Goal: Obtain resource: Obtain resource

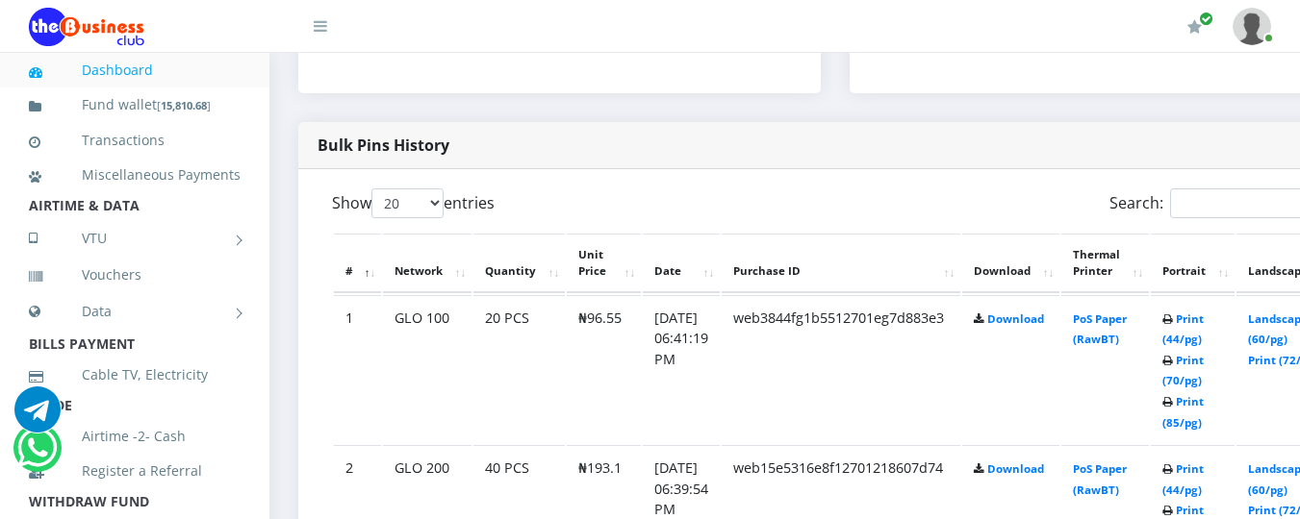
scroll to position [923, 0]
click at [1203, 319] on link "Print (44/pg)" at bounding box center [1182, 328] width 41 height 36
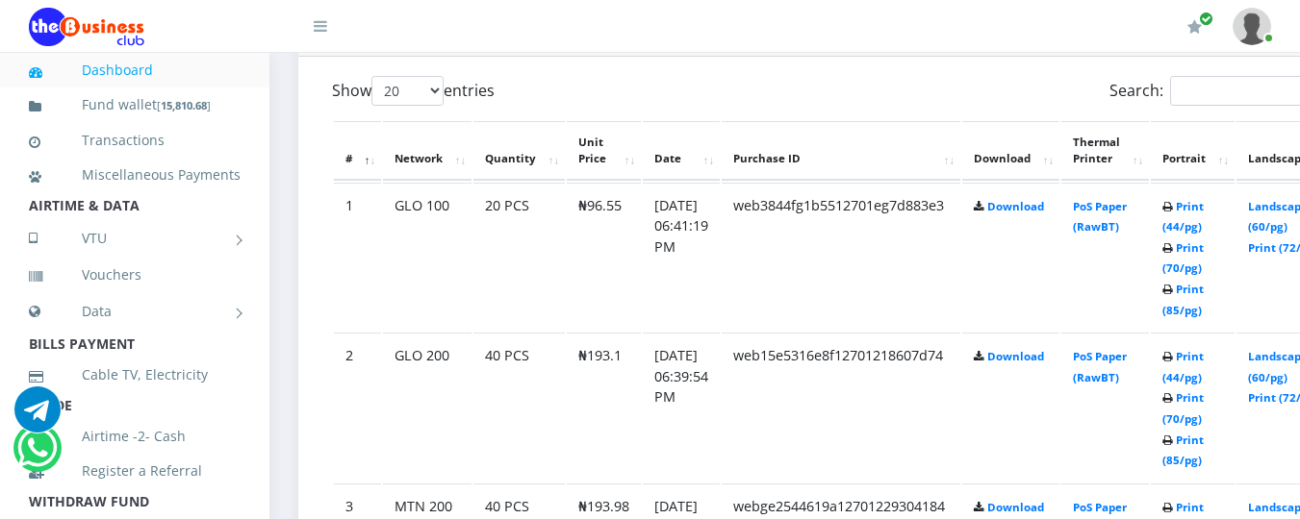
scroll to position [1039, 0]
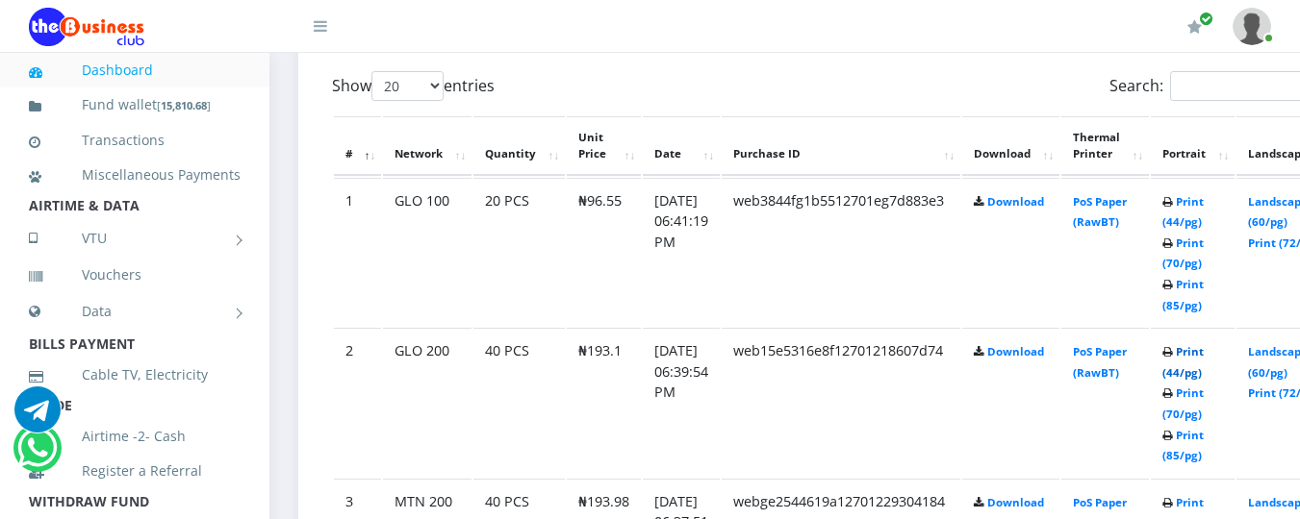
click at [1203, 355] on link "Print (44/pg)" at bounding box center [1182, 362] width 41 height 36
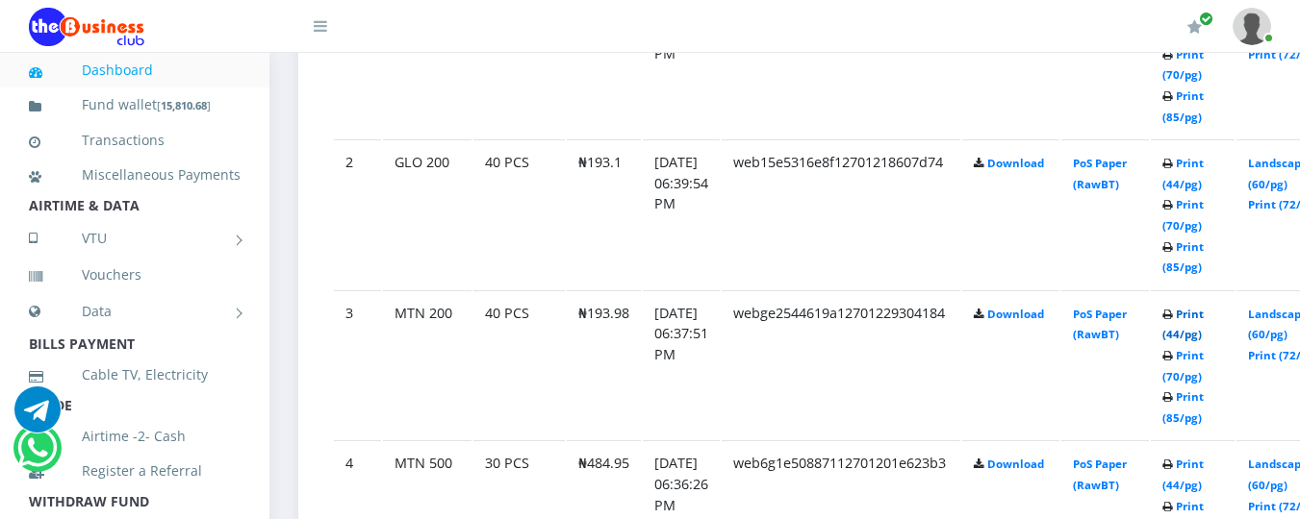
click at [1203, 318] on link "Print (44/pg)" at bounding box center [1182, 325] width 41 height 36
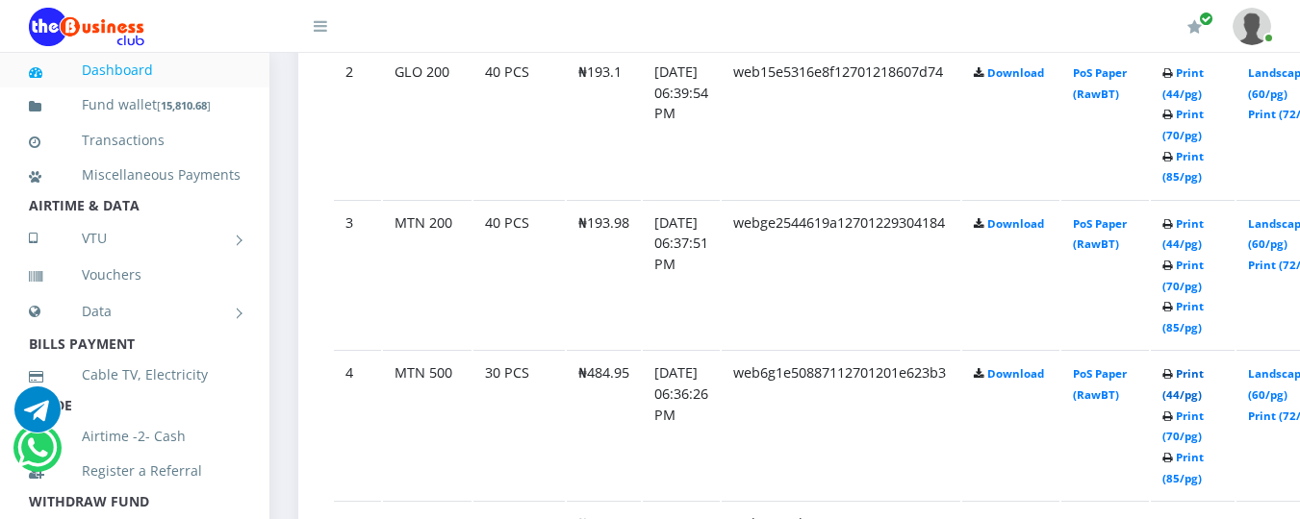
click at [1203, 383] on link "Print (44/pg)" at bounding box center [1182, 385] width 41 height 36
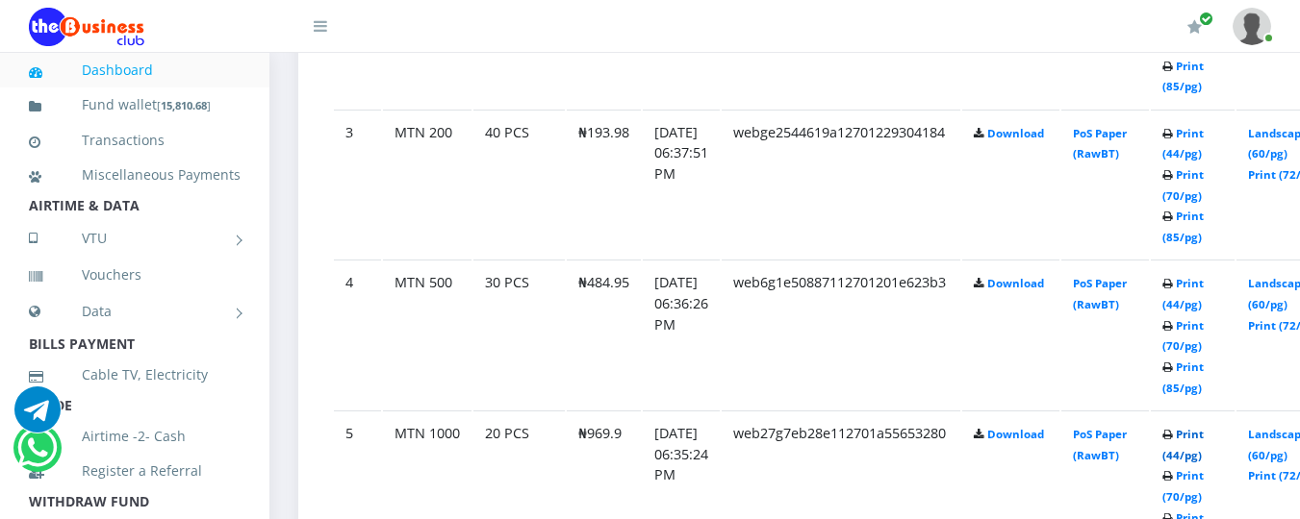
click at [1203, 437] on link "Print (44/pg)" at bounding box center [1182, 445] width 41 height 36
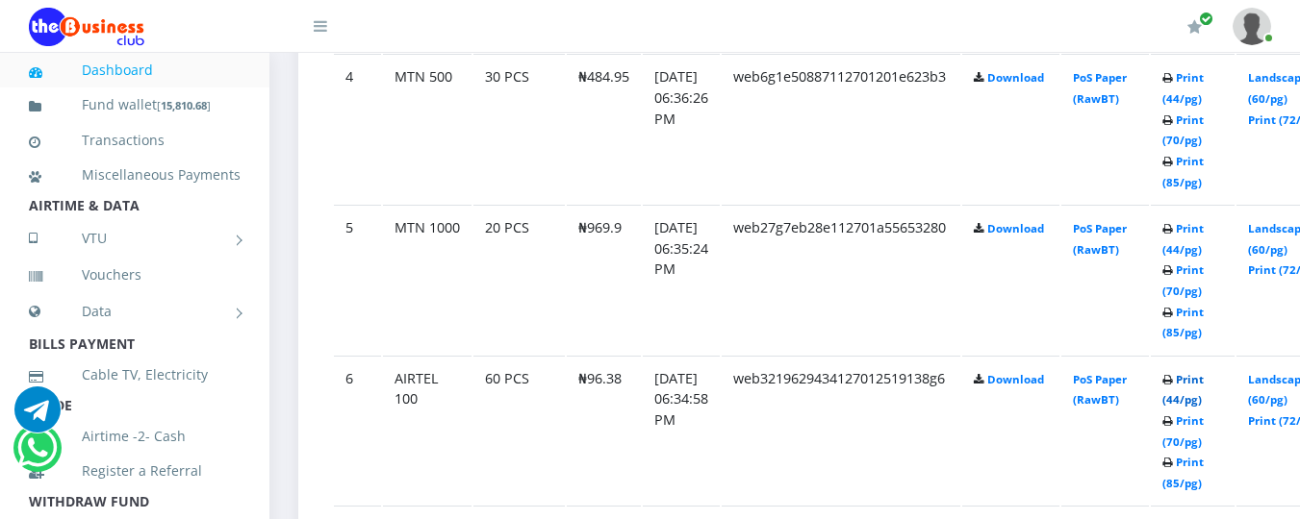
click at [1203, 381] on link "Print (44/pg)" at bounding box center [1182, 390] width 41 height 36
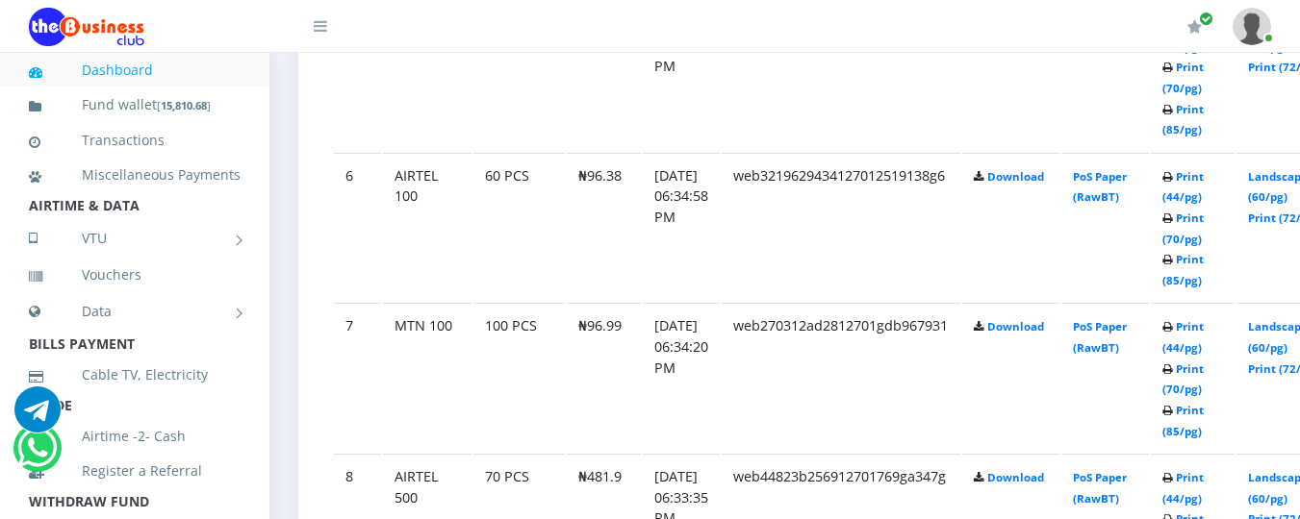
scroll to position [1820, 0]
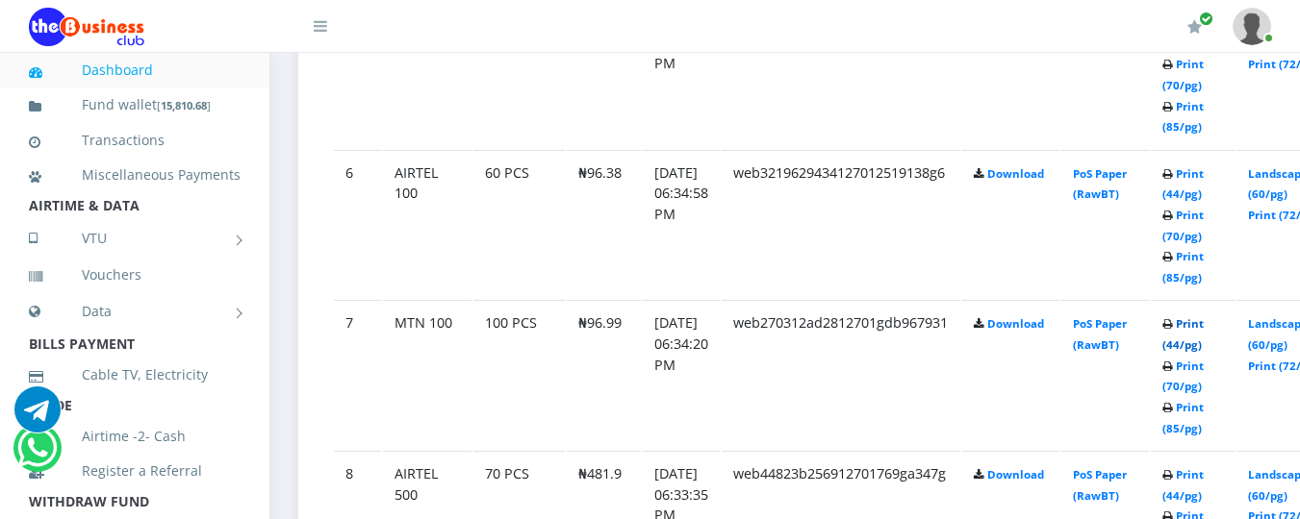
click at [1203, 327] on link "Print (44/pg)" at bounding box center [1182, 334] width 41 height 36
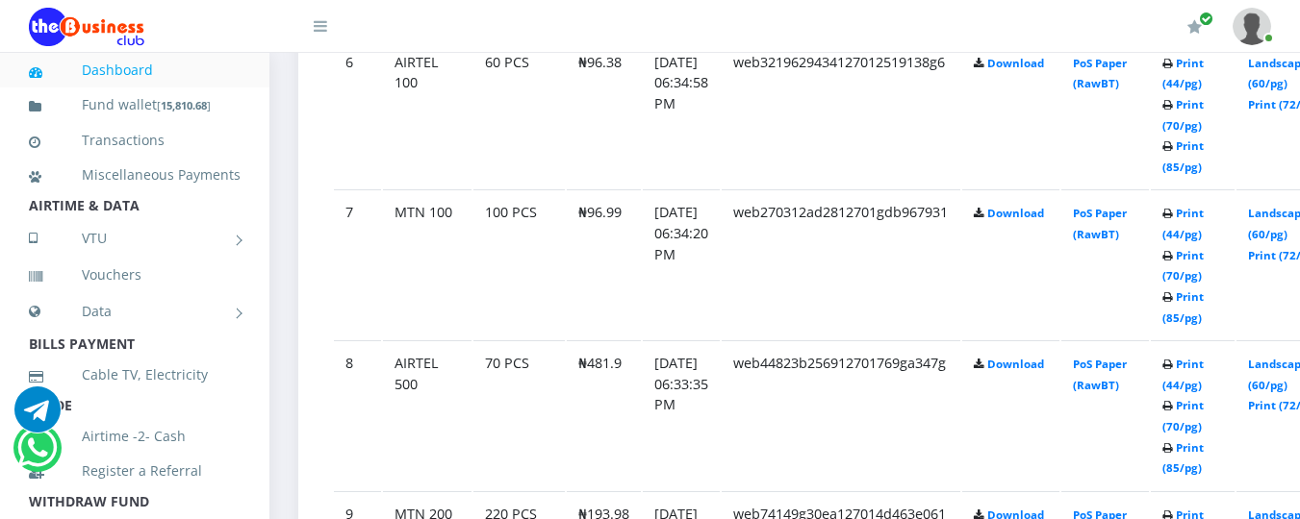
scroll to position [1935, 0]
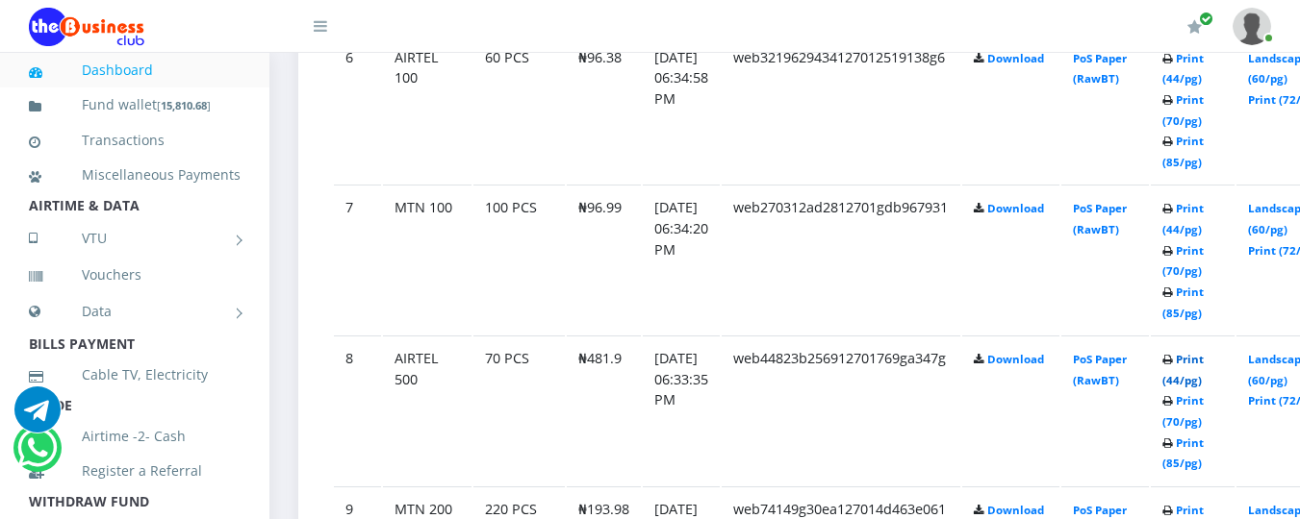
click at [1203, 362] on link "Print (44/pg)" at bounding box center [1182, 370] width 41 height 36
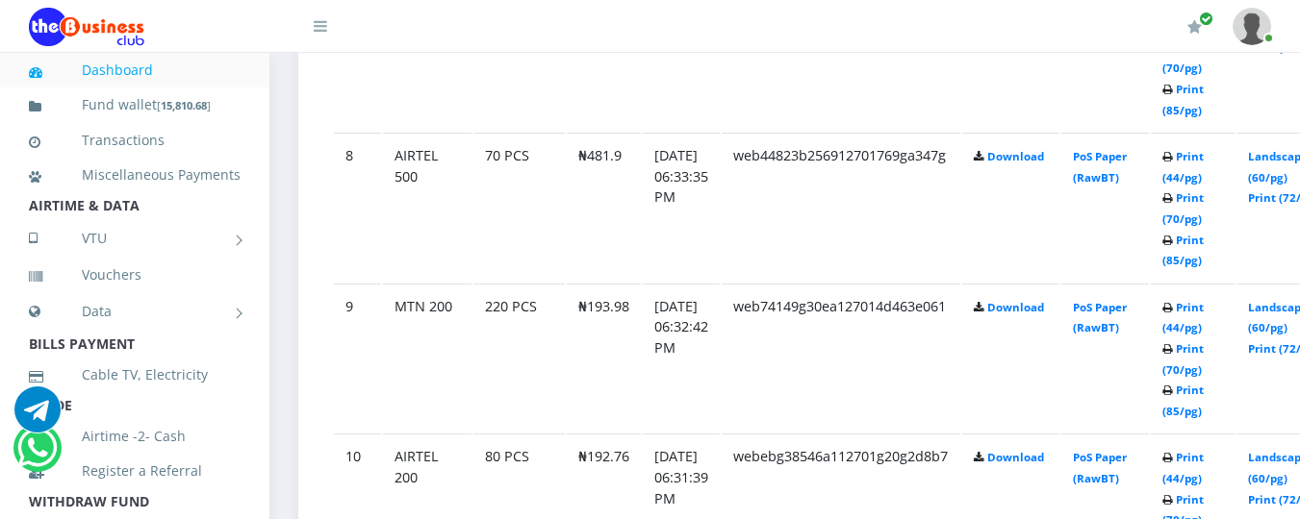
scroll to position [2141, 0]
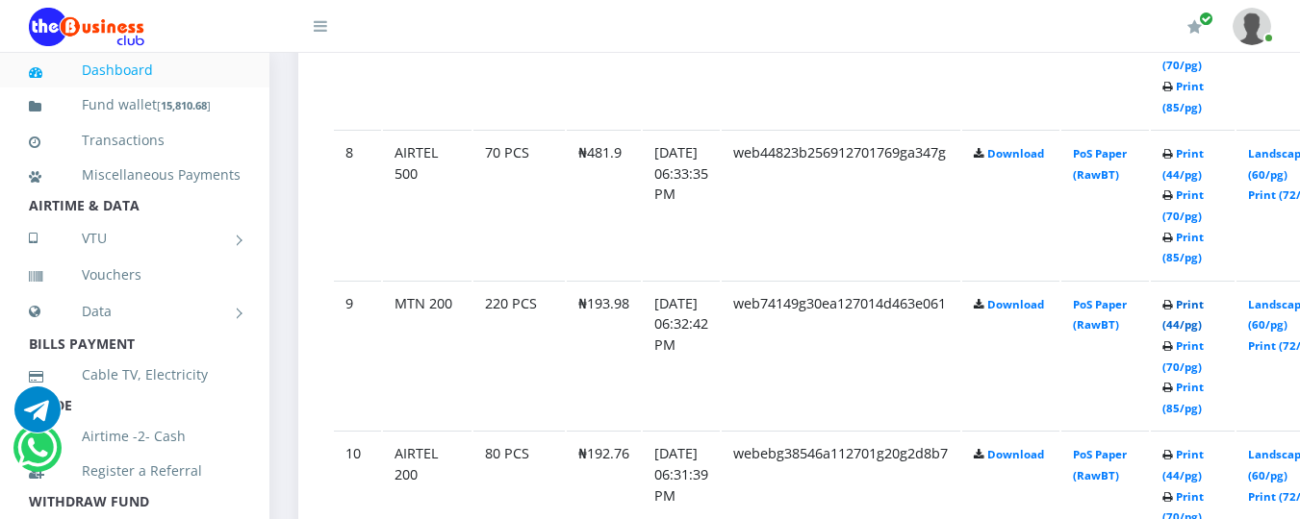
click at [1203, 304] on link "Print (44/pg)" at bounding box center [1182, 315] width 41 height 36
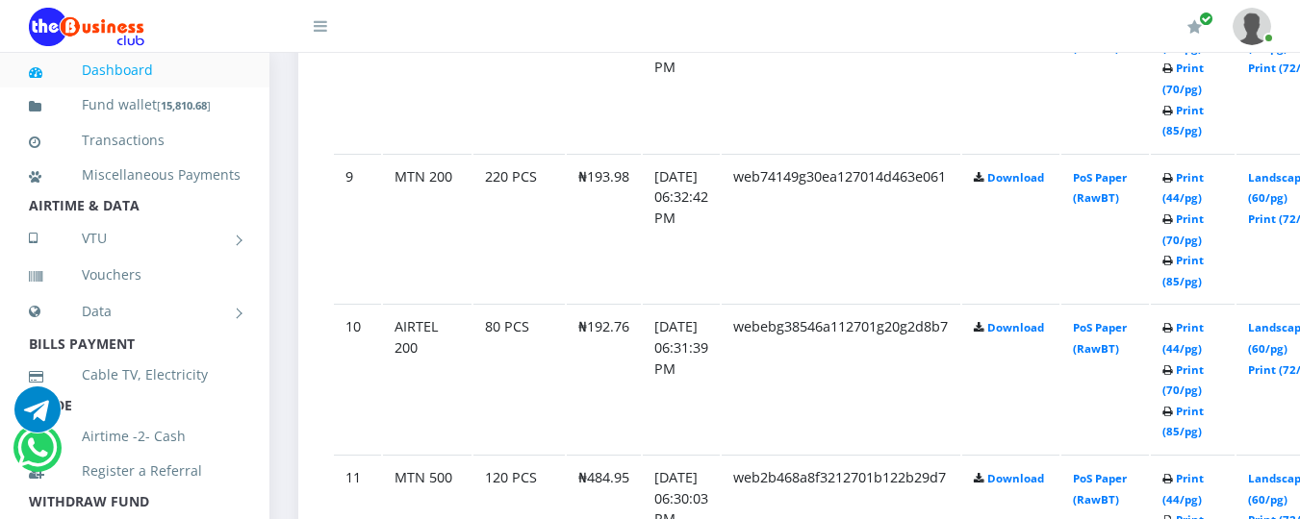
scroll to position [2270, 0]
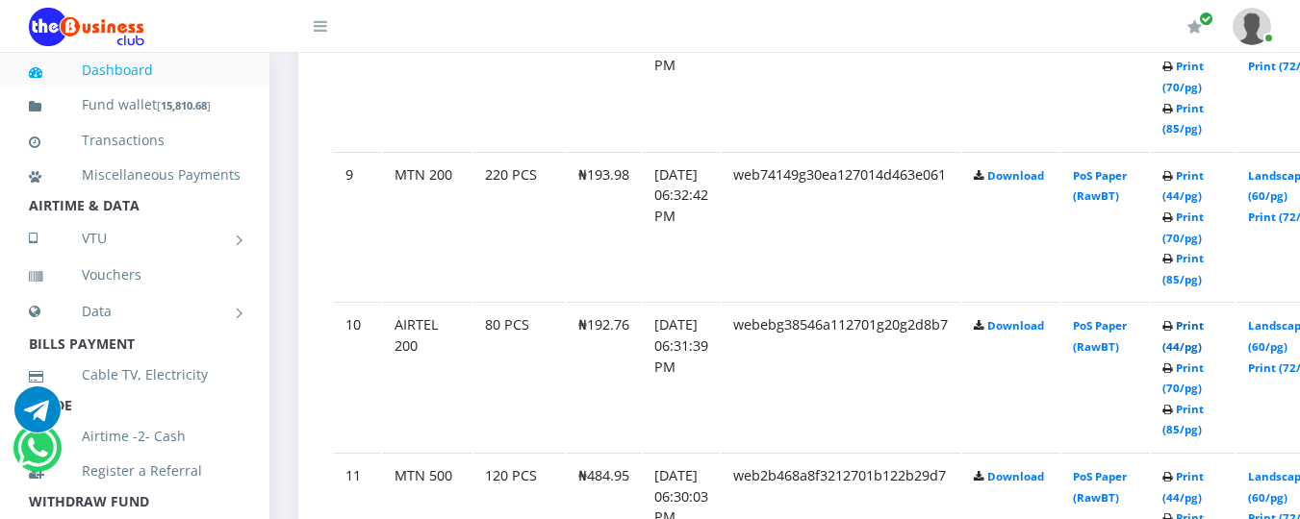
click at [1203, 327] on link "Print (44/pg)" at bounding box center [1182, 336] width 41 height 36
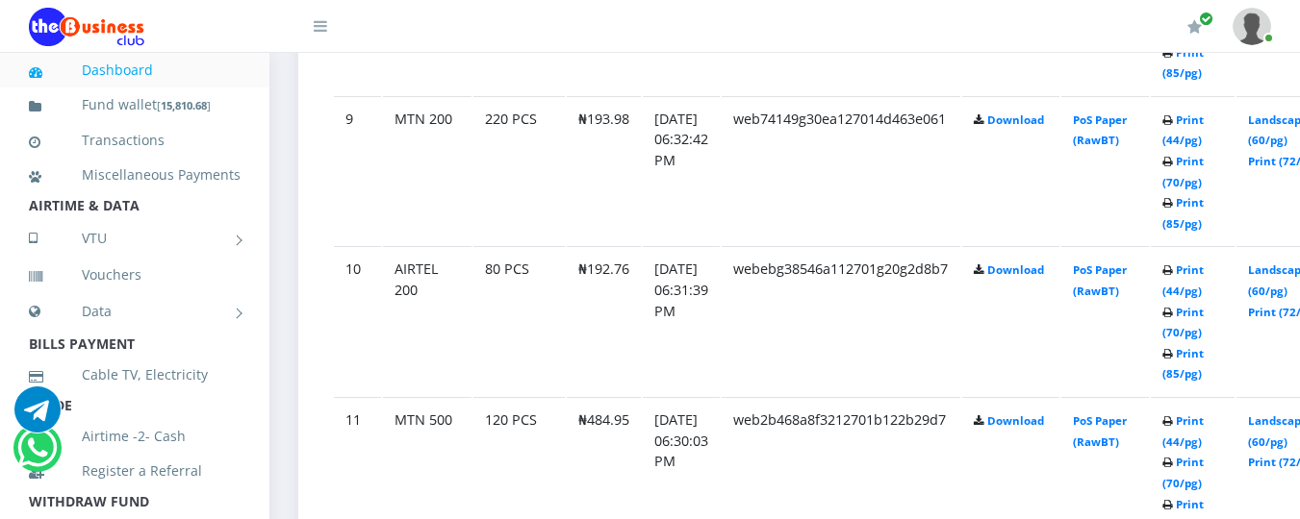
scroll to position [2361, 0]
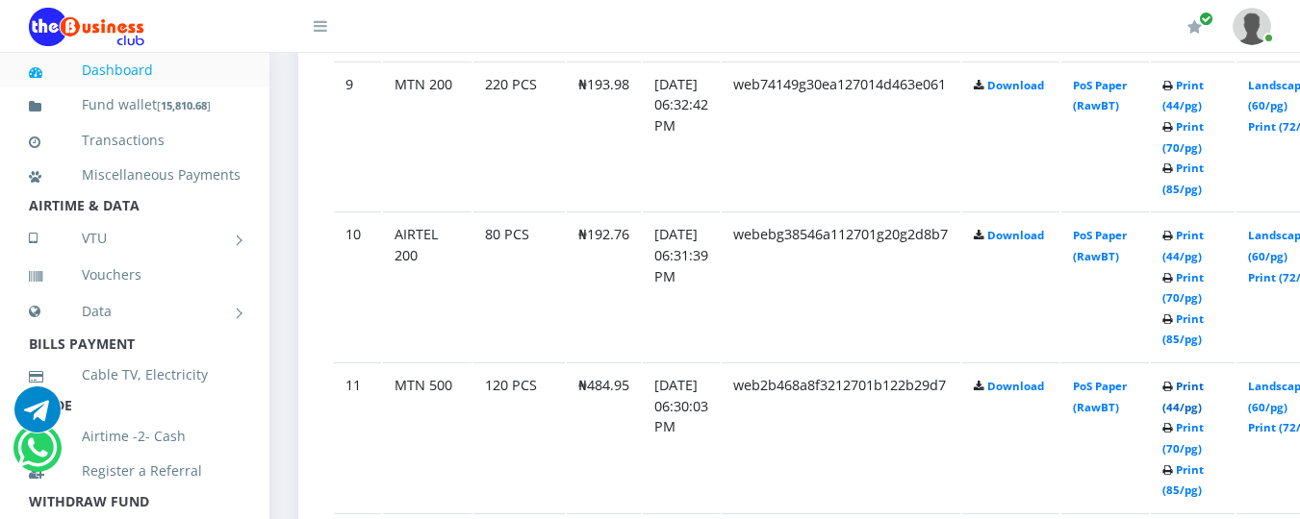
click at [1203, 395] on link "Print (44/pg)" at bounding box center [1182, 397] width 41 height 36
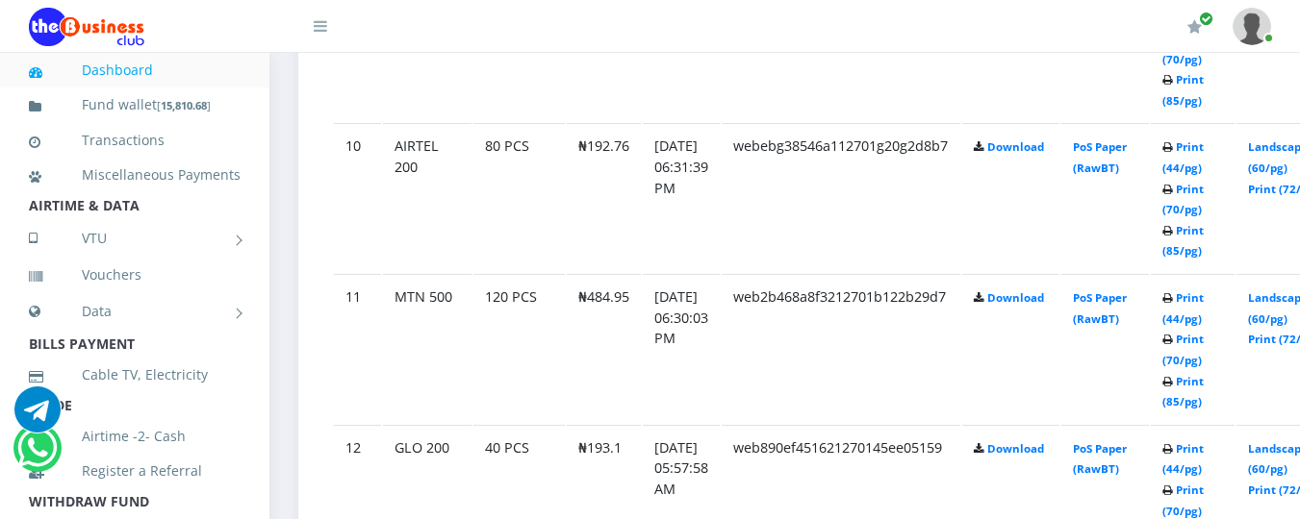
scroll to position [2451, 0]
